Goal: Communication & Community: Answer question/provide support

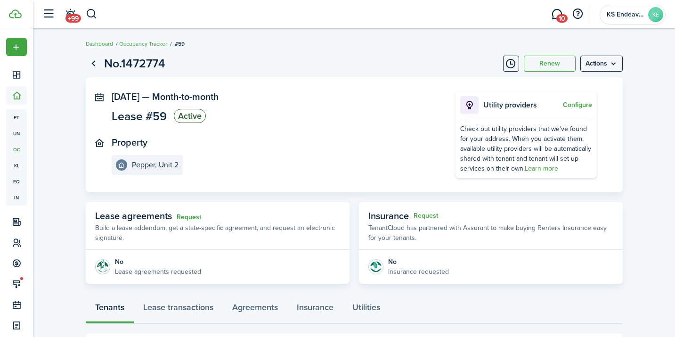
click at [561, 18] on span "10" at bounding box center [562, 18] width 11 height 8
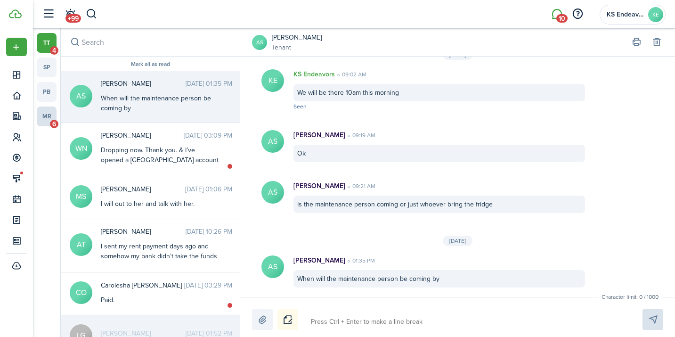
click at [56, 122] on span "6" at bounding box center [54, 124] width 8 height 8
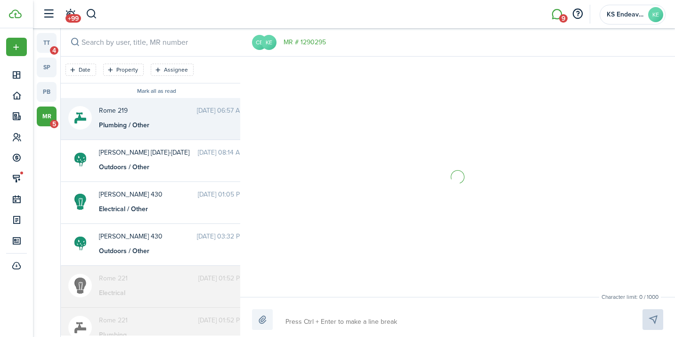
scroll to position [182, 0]
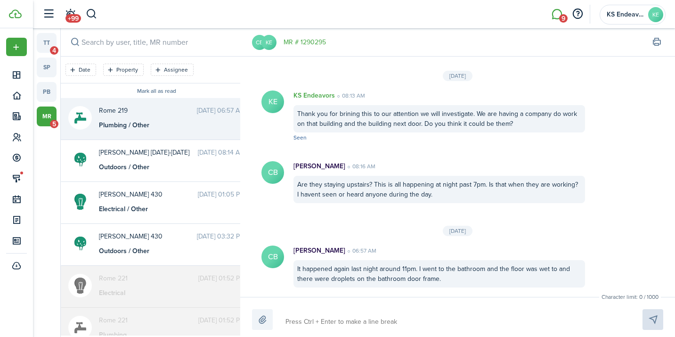
click at [333, 324] on textarea at bounding box center [453, 322] width 342 height 16
type textarea "C"
type textarea "Cs"
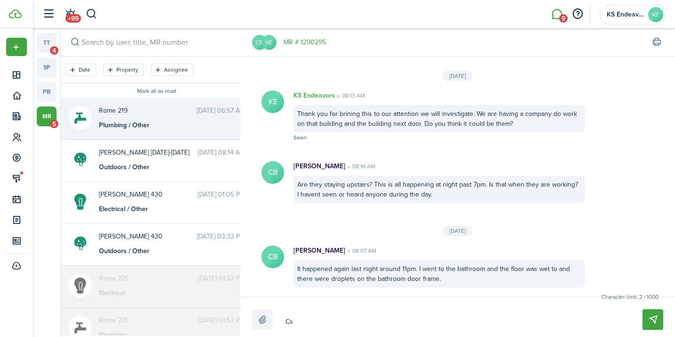
type textarea "C"
type textarea "Ca"
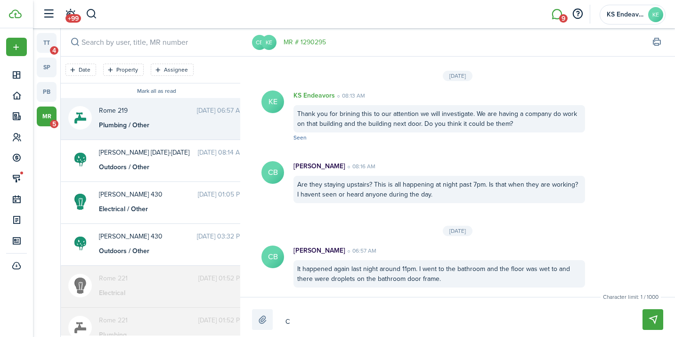
type textarea "Ca"
type textarea "Can"
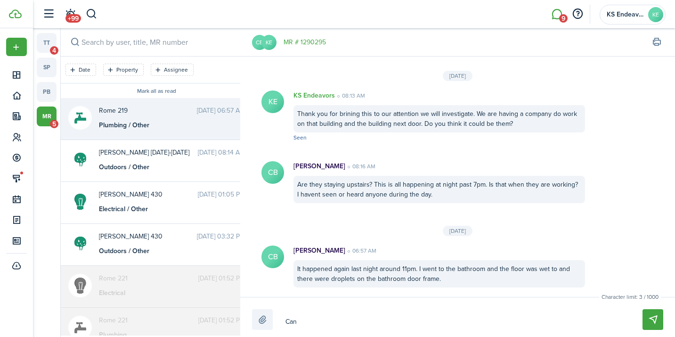
type textarea "Can y"
type textarea "Can yiu"
type textarea "Can yiu s"
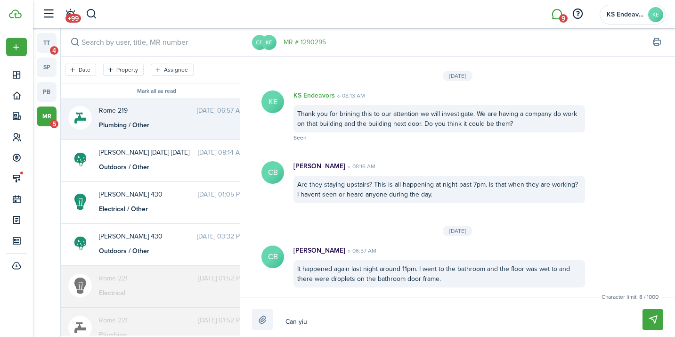
type textarea "Can yiu s"
type textarea "Can yiu se"
type textarea "Can [PERSON_NAME]"
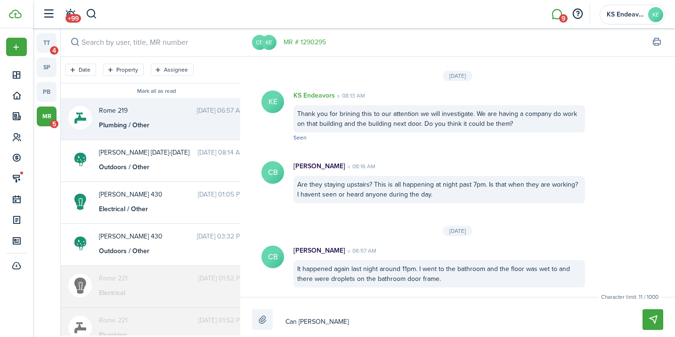
type textarea "Can yiu se"
type textarea "Can yiu s"
type textarea "Can yiu"
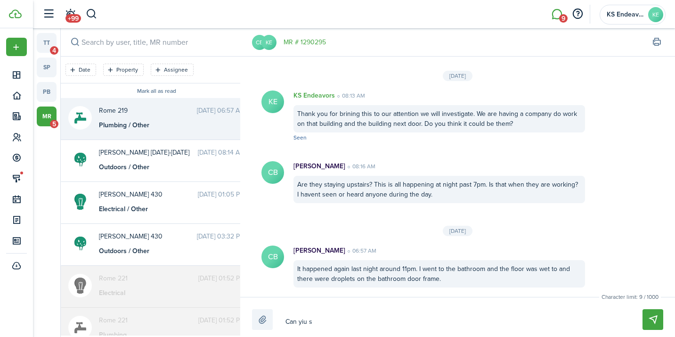
type textarea "Can yiu"
type textarea "Can yi"
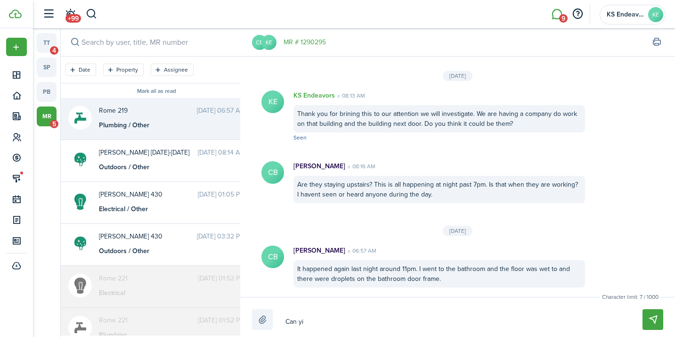
type textarea "Can y"
type textarea "Can yo"
type textarea "Can yoo"
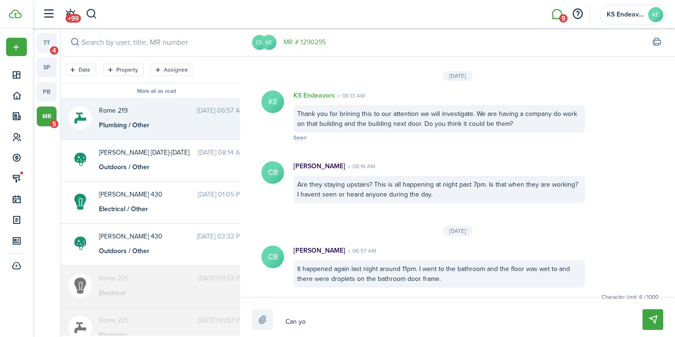
type textarea "Can yoo"
type textarea "Can yoou"
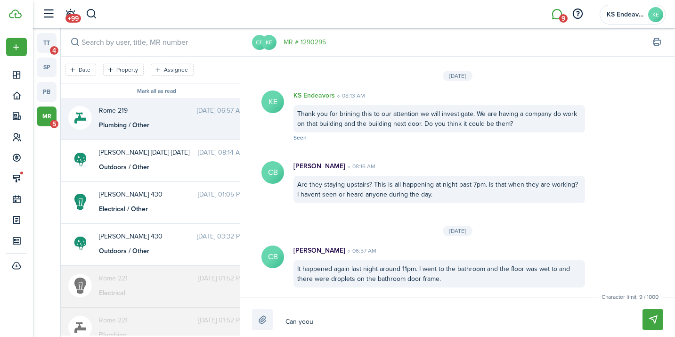
type textarea "Can yoou s"
type textarea "Can yoou"
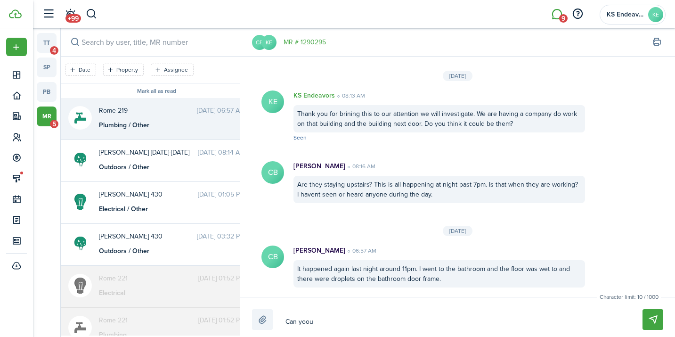
type textarea "Can yoou"
type textarea "Can yoo"
type textarea "Can yo"
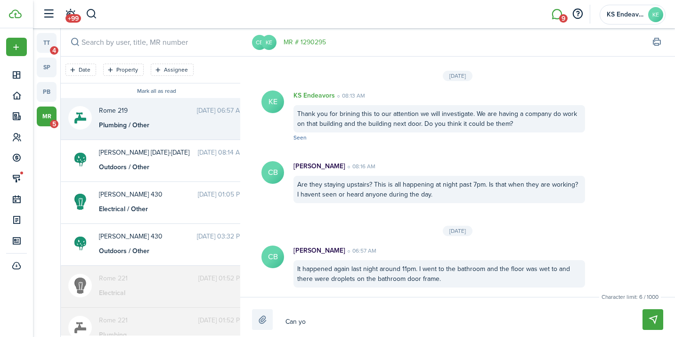
type textarea "Can you"
type textarea "Can you s"
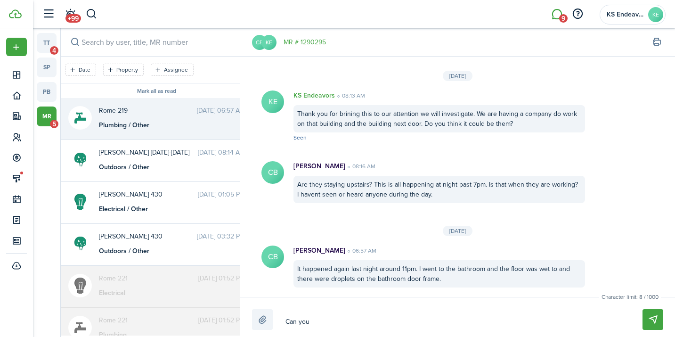
type textarea "Can you s"
type textarea "Can you se"
type textarea "Can you sen"
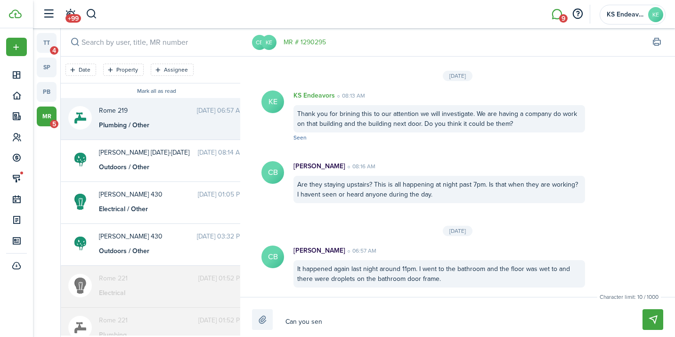
type textarea "Can you send"
type textarea "Can you send a"
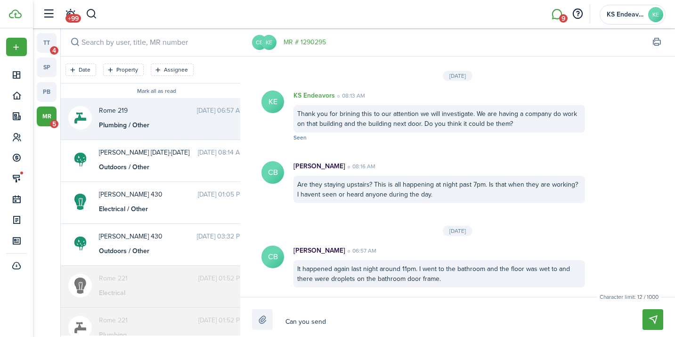
type textarea "Can you send a"
type textarea "Can you send a o"
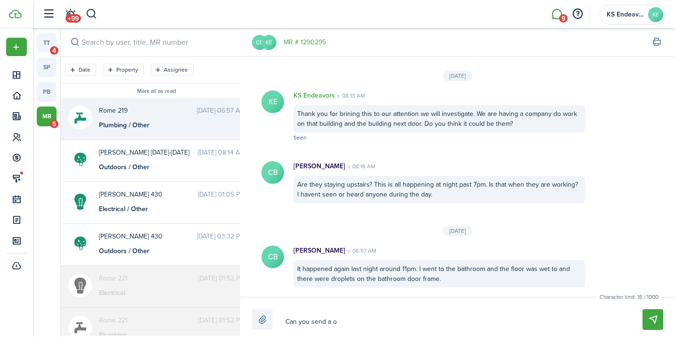
type textarea "Can you send a oh"
type textarea "Can you send a oho"
type textarea "Can you send a ohot"
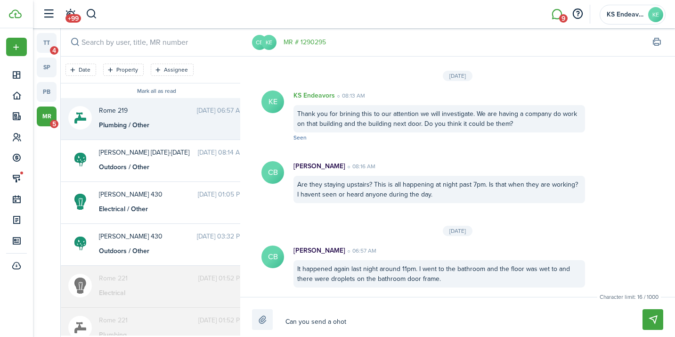
type textarea "Can you send a ohot"
type textarea "Can you send a ohoto"
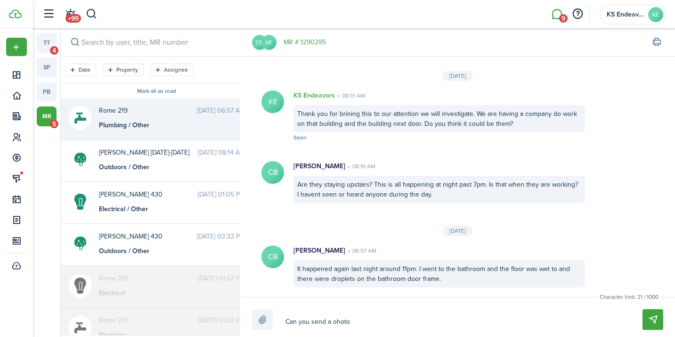
type textarea "Can you send a ohoto"
type textarea "Can you send a ohot"
type textarea "Can you send a oho"
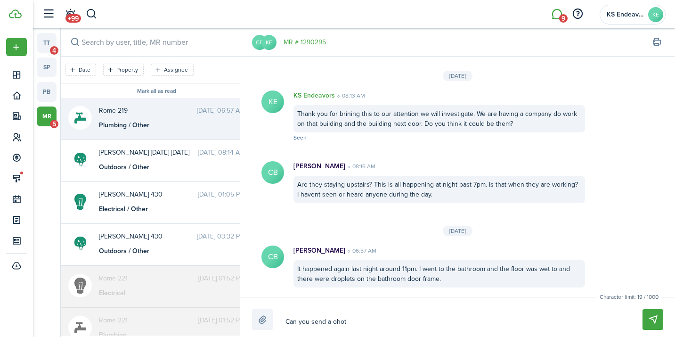
type textarea "Can you send a oho"
type textarea "Can you send a oh"
type textarea "Can you send a o"
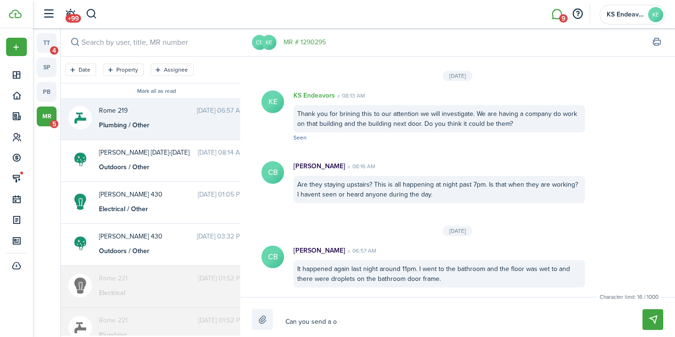
type textarea "Can you send a"
type textarea "Can you send a p"
type textarea "Can you send a ph"
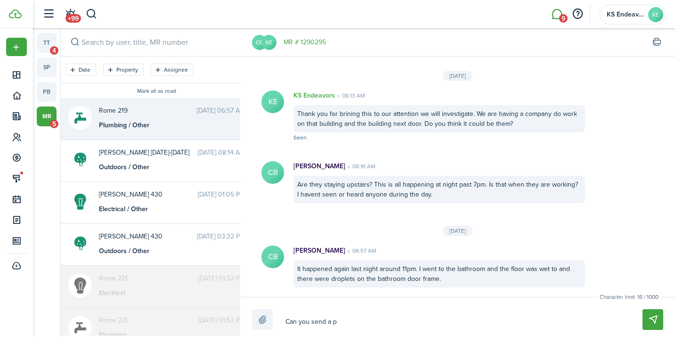
type textarea "Can you send a ph"
type textarea "Can you send a pho"
type textarea "Can you send a phot"
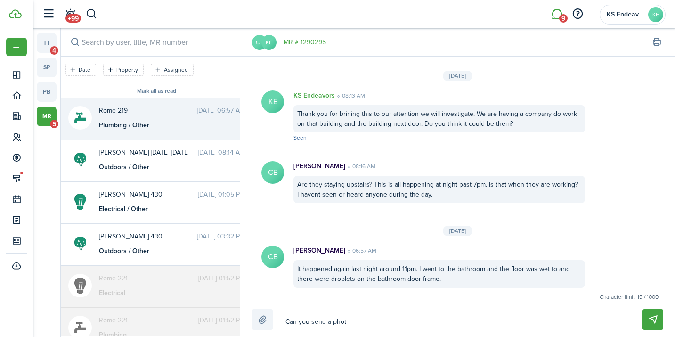
type textarea "Can you send a photo"
type textarea "Can you send a photo o"
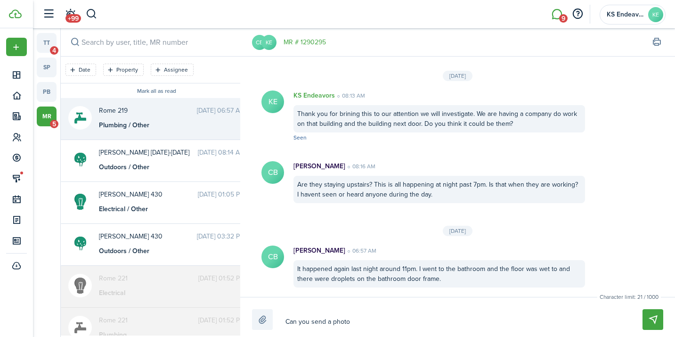
type textarea "Can you send a photo o"
type textarea "Can you send a photo og"
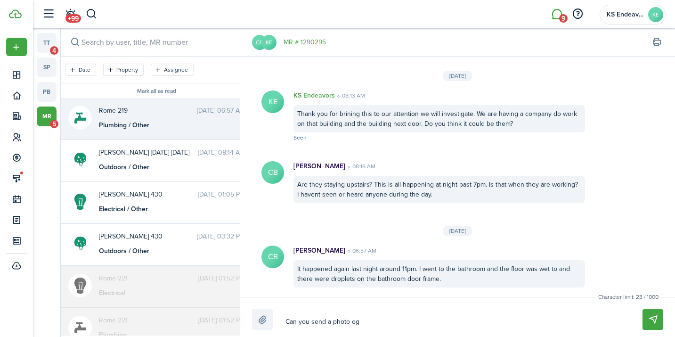
type textarea "Can you send a photo og w"
type textarea "Can you send a photo og wh"
type textarea "Can you send a photo og w"
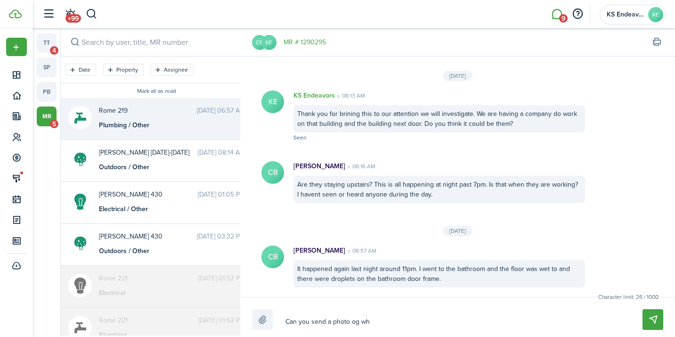
type textarea "Can you send a photo og w"
type textarea "Can you send a photo og"
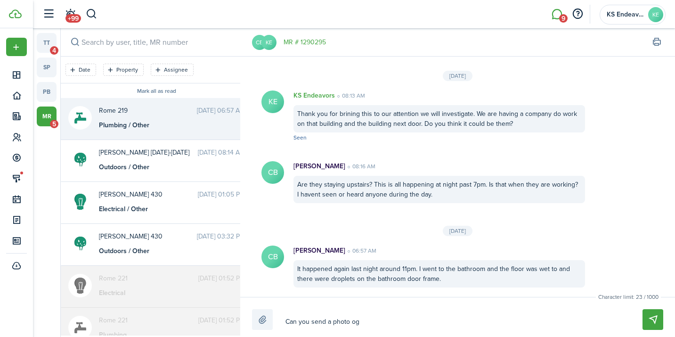
type textarea "Can you send a photo o"
type textarea "Can you send a photo of"
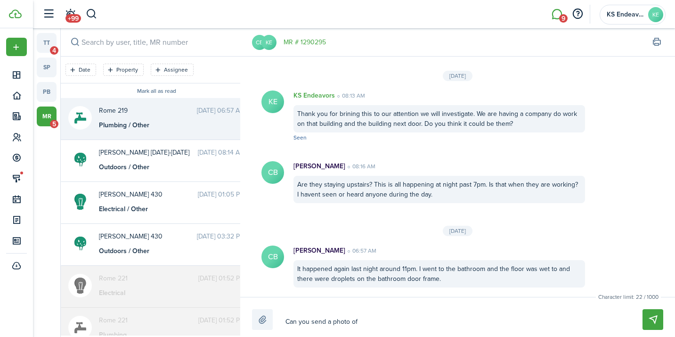
type textarea "Can you send a photo of"
type textarea "Can you send a photo of h"
type textarea "Can you send a photo of hw"
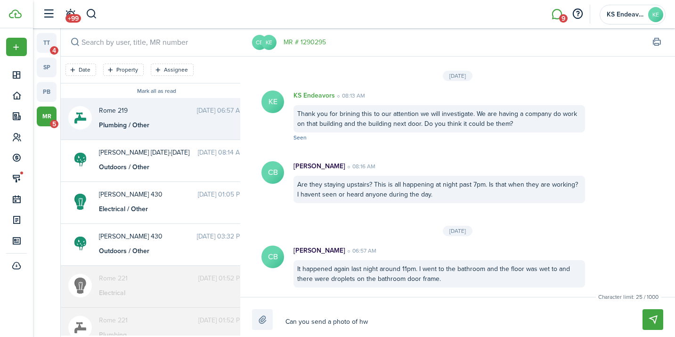
type textarea "Can you send a photo of hwe"
type textarea "Can you send a photo of hwer"
type textarea "Can you send a photo of hwere"
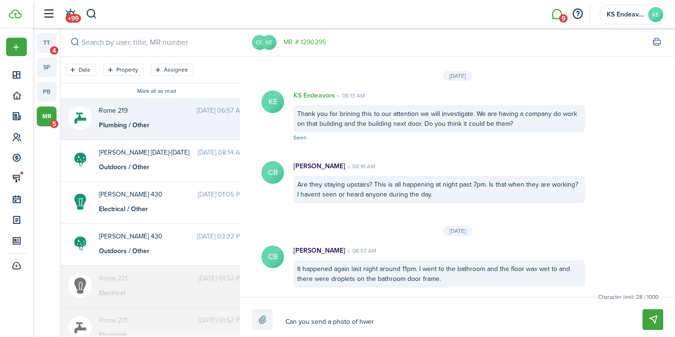
type textarea "Can you send a photo of hwere"
type textarea "Can you send a photo of hwere t"
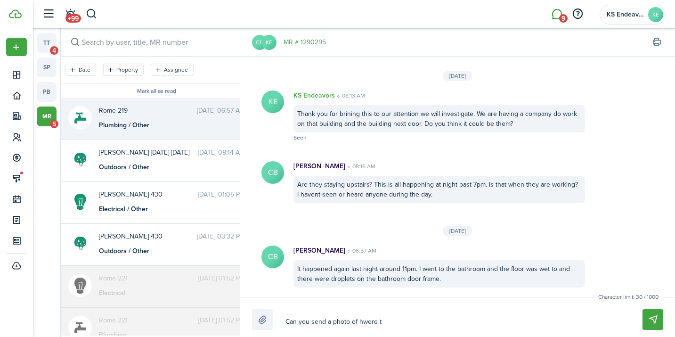
type textarea "Can you send a photo of hwere th"
type textarea "Can you send a photo of hwere the"
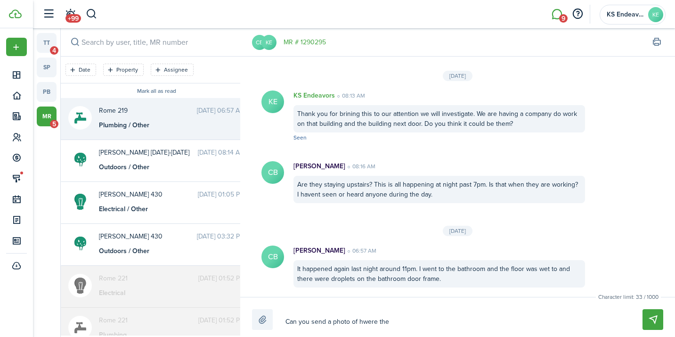
type textarea "Can you send a photo of hwere the"
type textarea "Can you send a photo of hwere th"
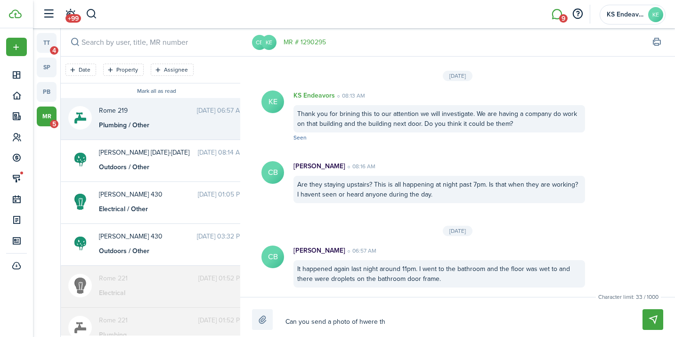
type textarea "Can you send a photo of hwere t"
type textarea "Can you send a photo of hwere"
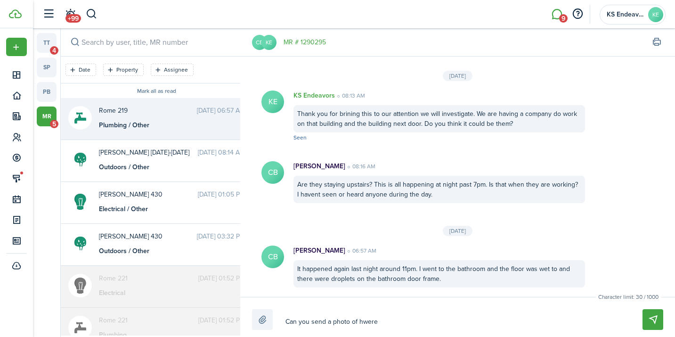
type textarea "Can you send a photo of hwere"
type textarea "Can you send a photo of hwer"
type textarea "Can you send a photo of hwe"
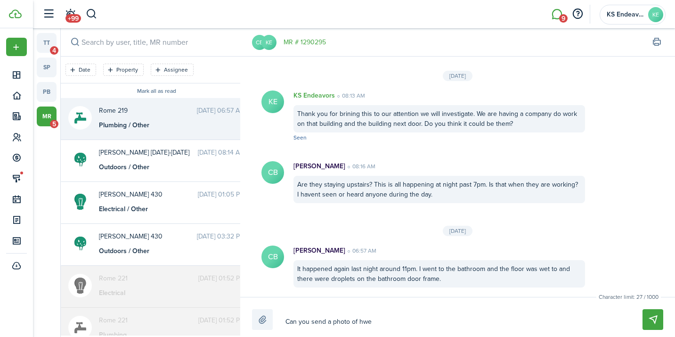
type textarea "Can you send a photo of hw"
type textarea "Can you send a photo of h"
type textarea "Can you send a photo of"
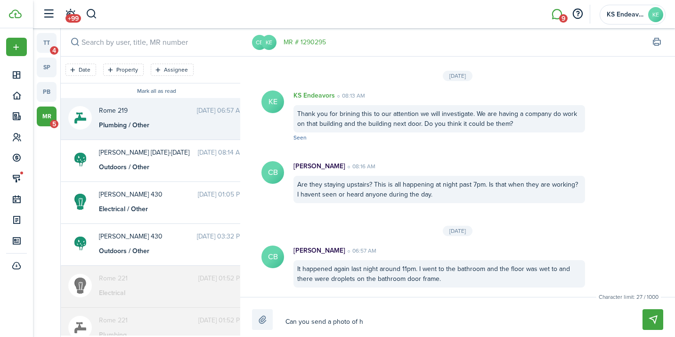
type textarea "Can you send a photo of"
type textarea "Can you send a photo of w"
type textarea "Can you send a photo of wh"
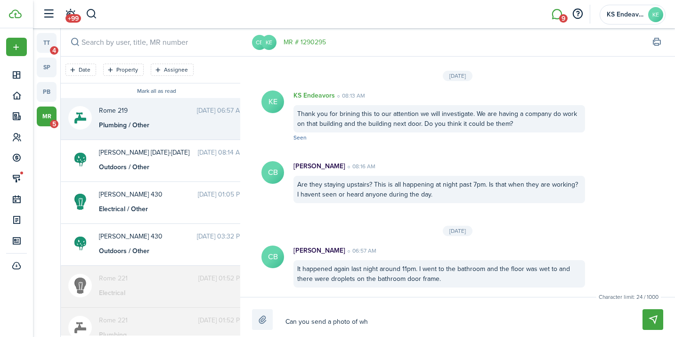
type textarea "Can you send a photo of whe"
type textarea "Can you send a photo of wher"
type textarea "Can you send a photo of where"
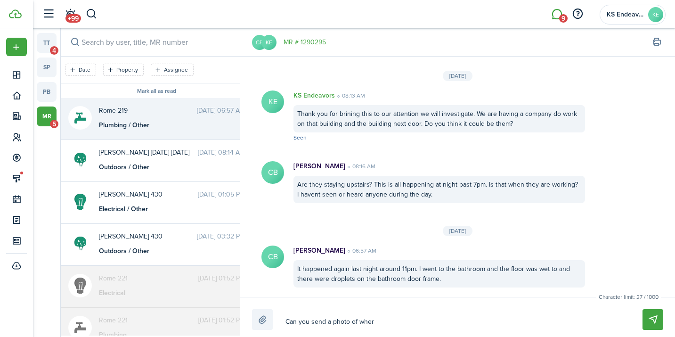
type textarea "Can you send a photo of where"
type textarea "Can you send a photo of where t"
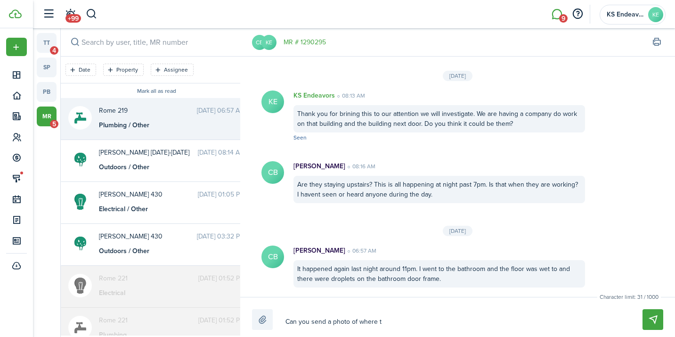
type textarea "Can you send a photo of where th"
type textarea "Can you send a photo of where the"
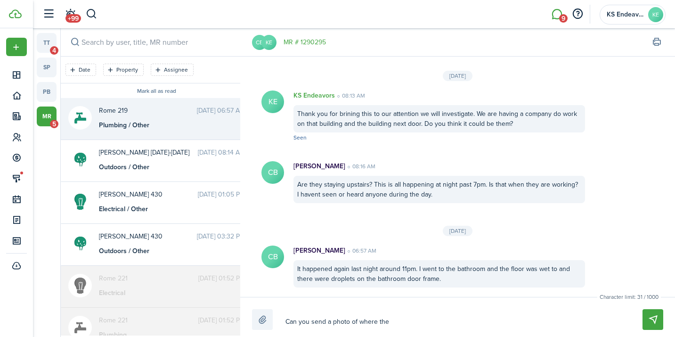
type textarea "Can you send a photo of where the"
type textarea "Can you send a photo of where the w"
type textarea "Can you send a photo of where the wa"
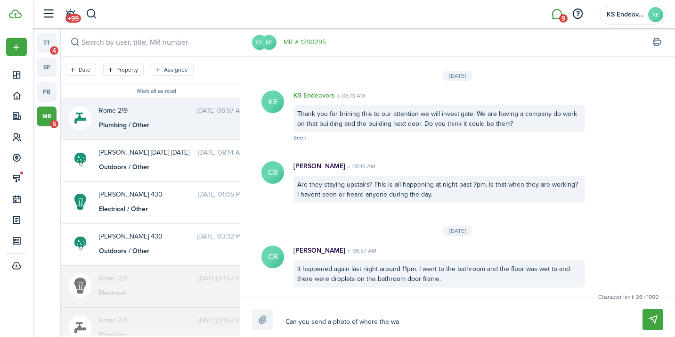
type textarea "Can you send a photo of where the wat"
type textarea "Can you send a photo of where the wate"
click at [650, 323] on button "Send" at bounding box center [653, 319] width 21 height 21
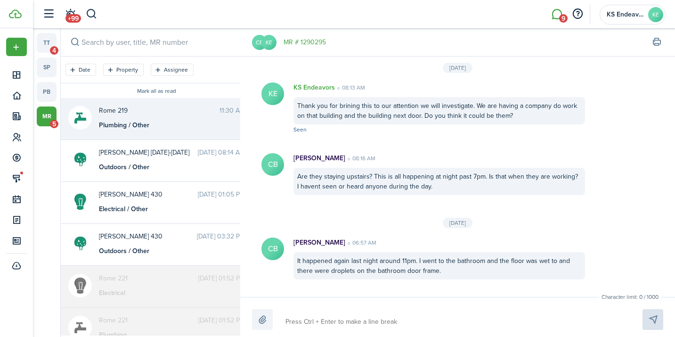
scroll to position [318, 0]
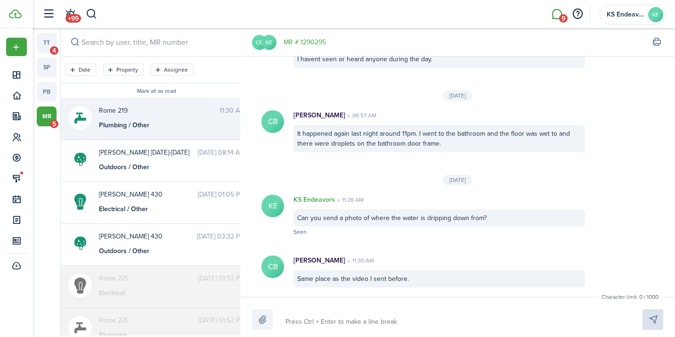
click at [341, 319] on textarea at bounding box center [453, 322] width 342 height 16
click at [651, 319] on button "Send" at bounding box center [653, 319] width 21 height 21
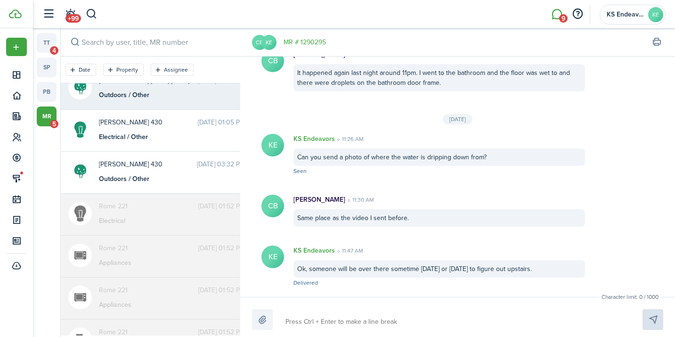
scroll to position [0, 0]
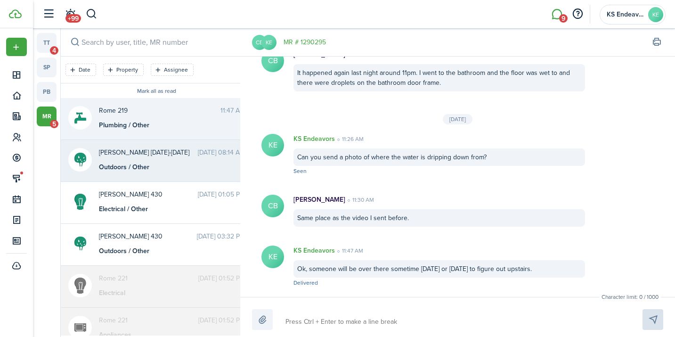
click at [162, 167] on div "Outdoors / Other" at bounding box center [158, 167] width 118 height 10
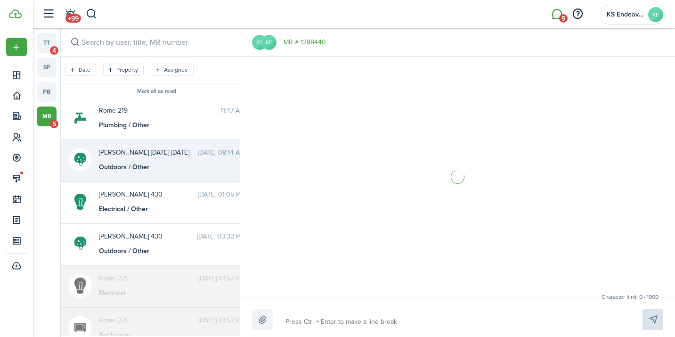
scroll to position [169, 0]
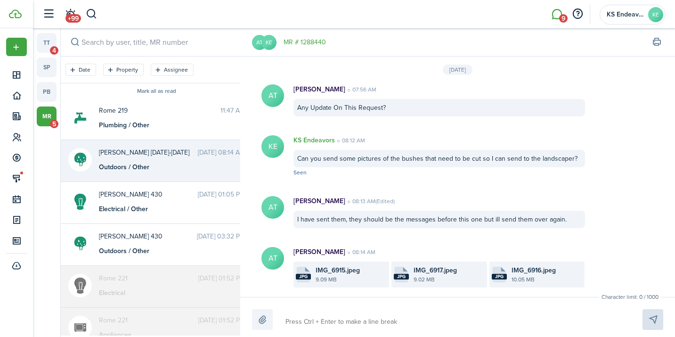
click at [342, 321] on textarea at bounding box center [453, 322] width 342 height 16
click at [496, 322] on textarea "Someone will be coming by either [DATE] or [DATE] to get this taken car of." at bounding box center [453, 322] width 342 height 16
click at [520, 321] on textarea "Someone will be coming by either [DATE] or [DATE] to get this taken car of." at bounding box center [453, 322] width 342 height 16
click at [499, 321] on textarea "Someone will be coming by either [DATE] or [DATE] to get this taken car of." at bounding box center [453, 322] width 342 height 16
click at [658, 320] on button "Send" at bounding box center [653, 319] width 21 height 21
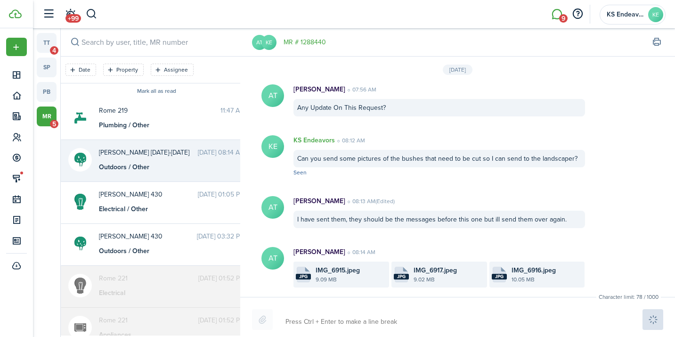
scroll to position [253, 0]
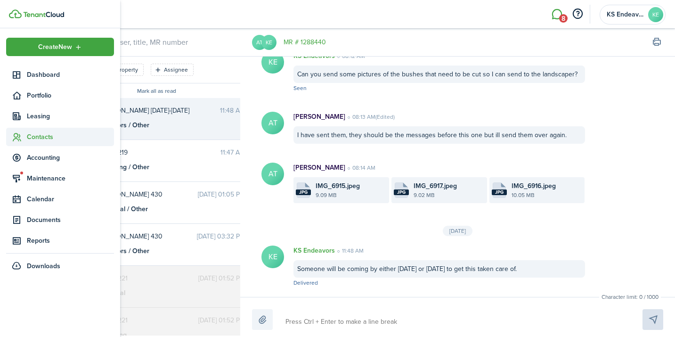
click at [30, 138] on span "Contacts" at bounding box center [70, 137] width 87 height 10
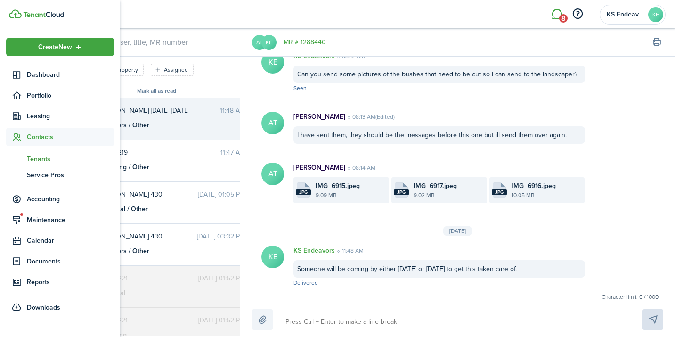
click at [31, 158] on span "Tenants" at bounding box center [70, 159] width 87 height 10
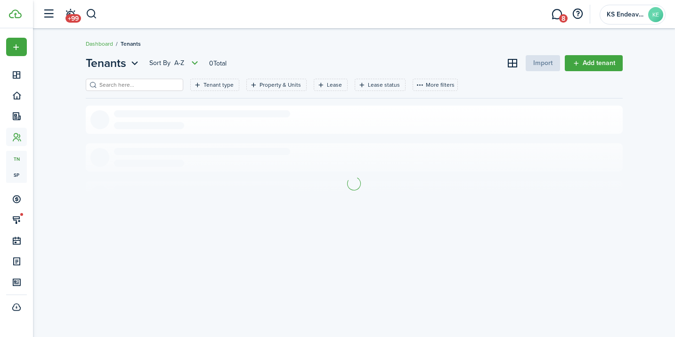
click at [132, 86] on input "search" at bounding box center [138, 85] width 83 height 9
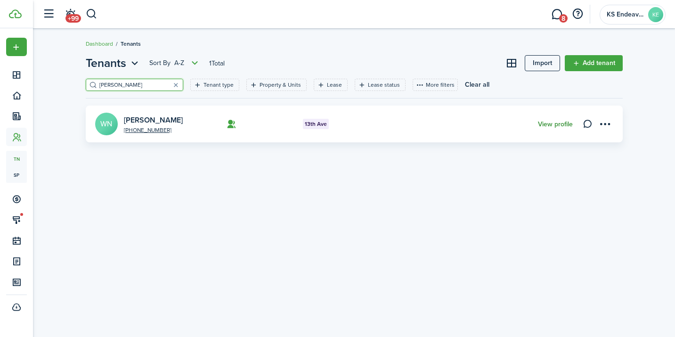
click at [559, 122] on link "View profile" at bounding box center [555, 125] width 35 height 8
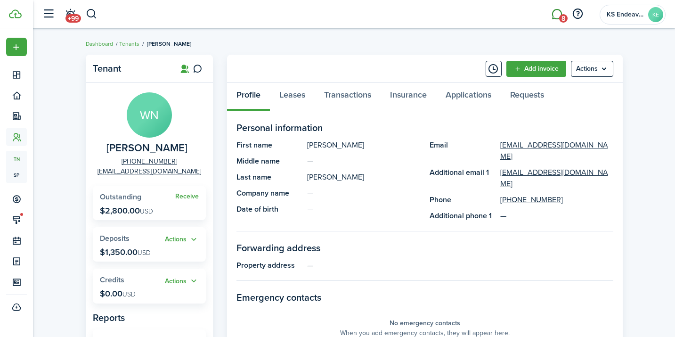
click at [559, 18] on span "8" at bounding box center [563, 18] width 8 height 8
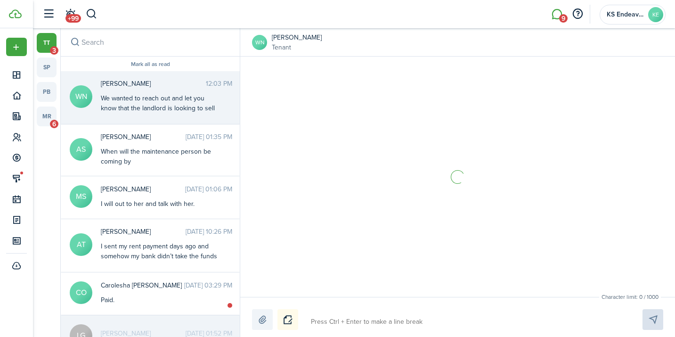
scroll to position [1342, 0]
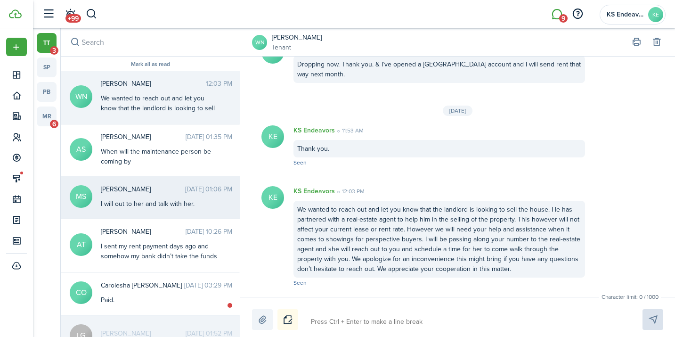
click at [174, 196] on div "[PERSON_NAME] [DATE] 01:06 PM I will out to her and talk with her." at bounding box center [167, 196] width 146 height 25
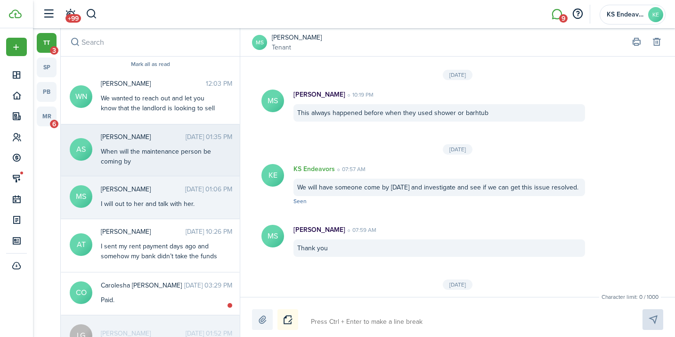
scroll to position [1261, 0]
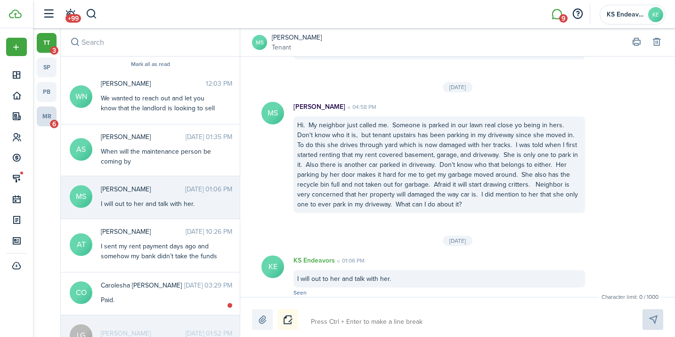
click at [50, 117] on link "mr 6" at bounding box center [47, 117] width 20 height 20
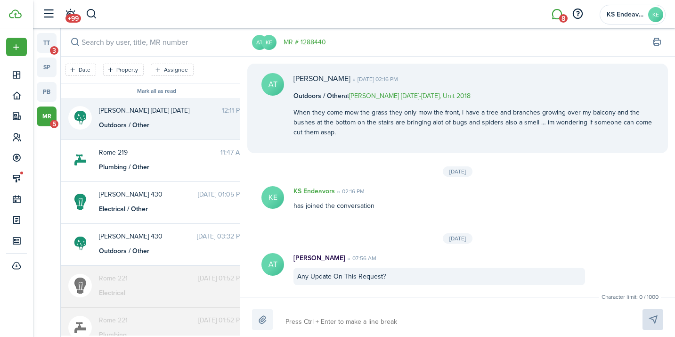
scroll to position [304, 0]
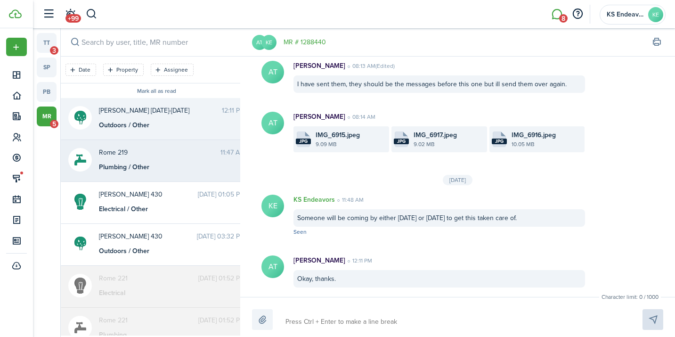
click at [160, 159] on div "Rome 219 11:47 AM Plumbing / Other" at bounding box center [172, 160] width 160 height 25
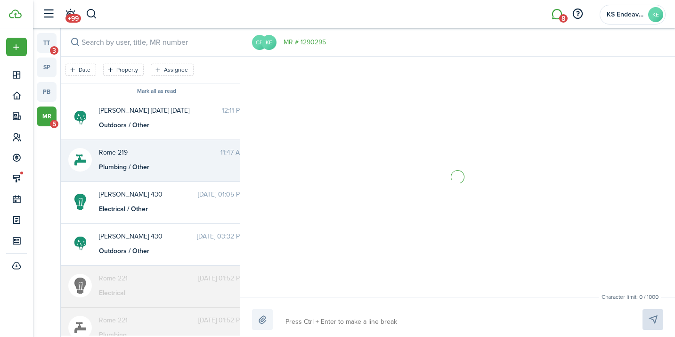
scroll to position [378, 0]
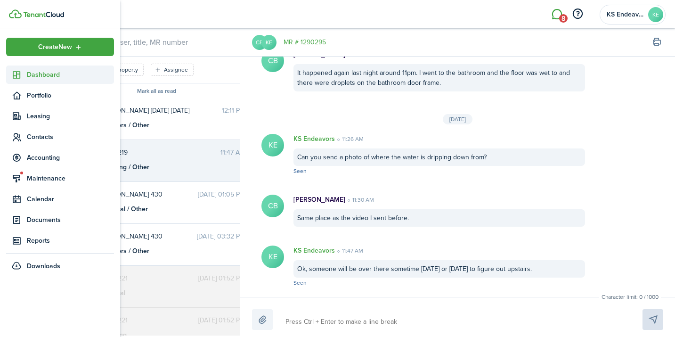
click at [36, 77] on span "Dashboard" at bounding box center [70, 75] width 87 height 10
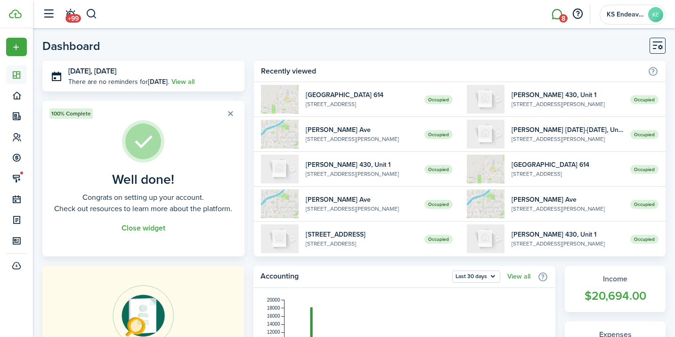
click at [555, 16] on link "8" at bounding box center [557, 14] width 18 height 24
